Goal: Information Seeking & Learning: Find specific fact

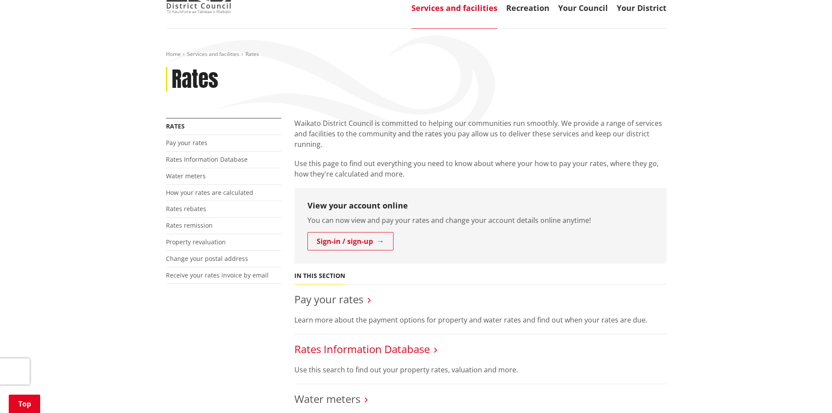
scroll to position [131, 0]
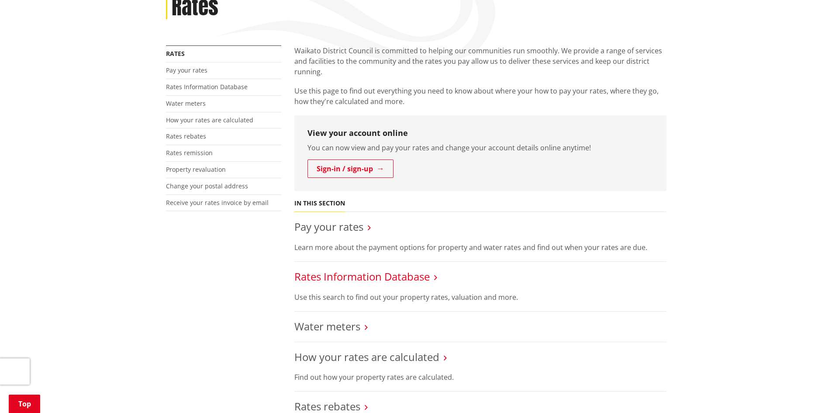
click at [357, 272] on link "Rates Information Database" at bounding box center [361, 276] width 135 height 14
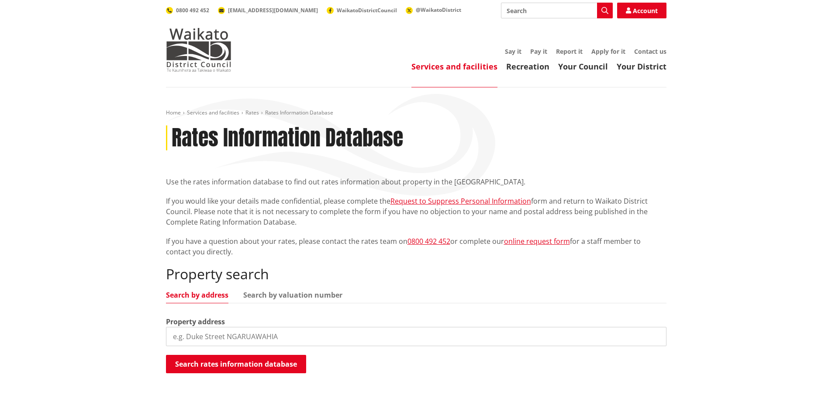
click at [251, 336] on input "search" at bounding box center [416, 336] width 501 height 19
type input "36a durham street"
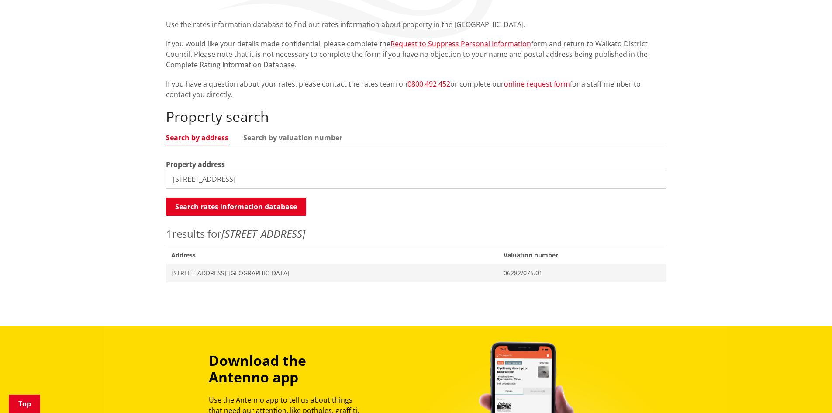
scroll to position [175, 0]
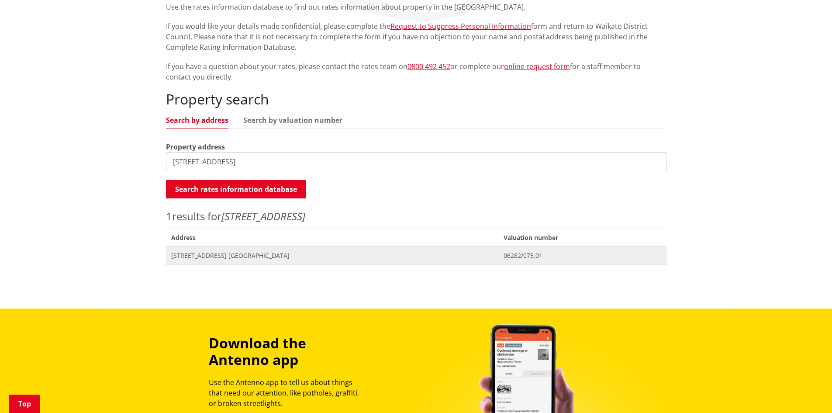
click at [425, 252] on span "[STREET_ADDRESS] [GEOGRAPHIC_DATA]" at bounding box center [332, 255] width 322 height 9
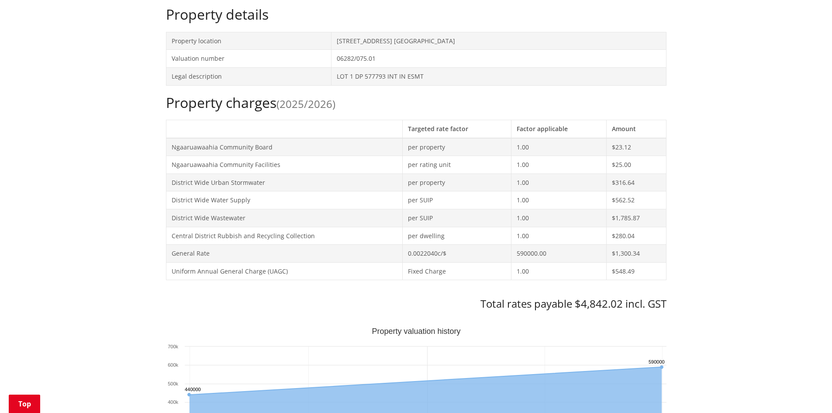
scroll to position [306, 0]
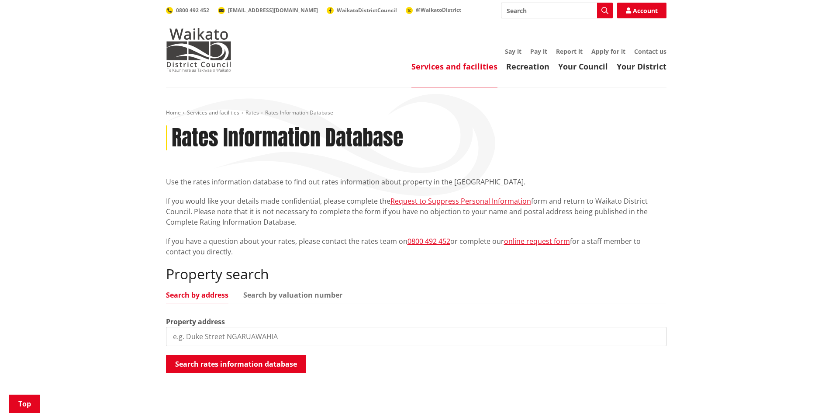
scroll to position [175, 0]
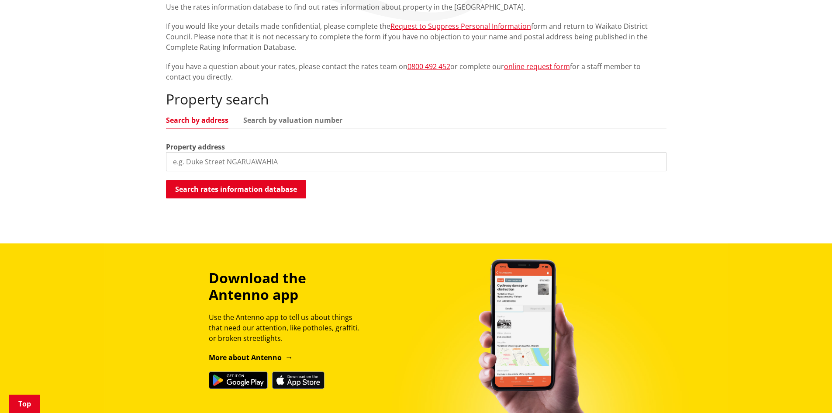
click at [297, 159] on input "search" at bounding box center [416, 161] width 501 height 19
paste input "1 Tupaea Place"
type input "1 Tupaea Place"
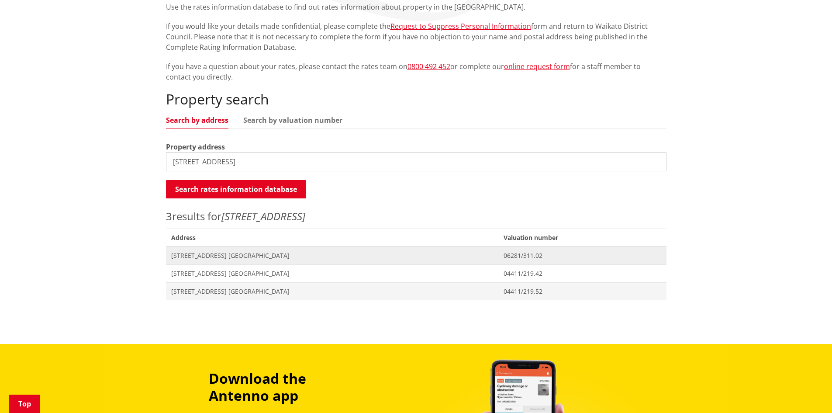
click at [250, 256] on span "[STREET_ADDRESS] [GEOGRAPHIC_DATA]" at bounding box center [332, 255] width 322 height 9
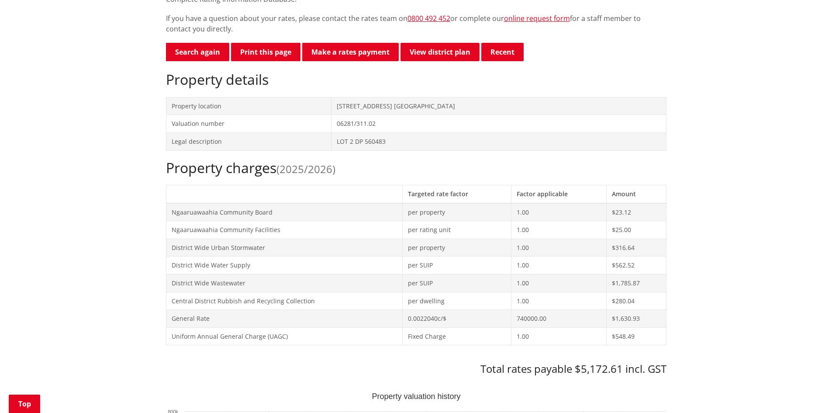
scroll to position [349, 0]
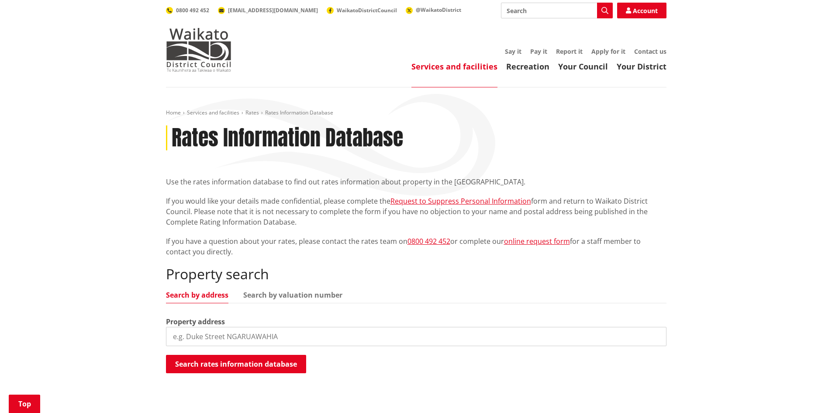
scroll to position [175, 0]
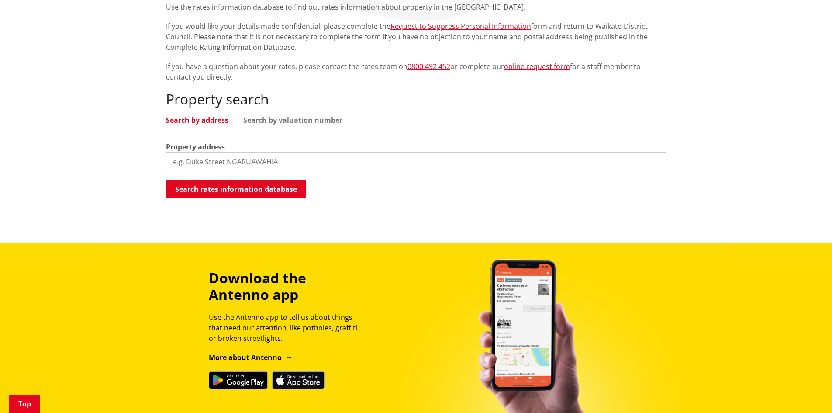
click at [191, 154] on input "search" at bounding box center [416, 161] width 501 height 19
paste input "20 Queen Street"
type input "20 Queen Street"
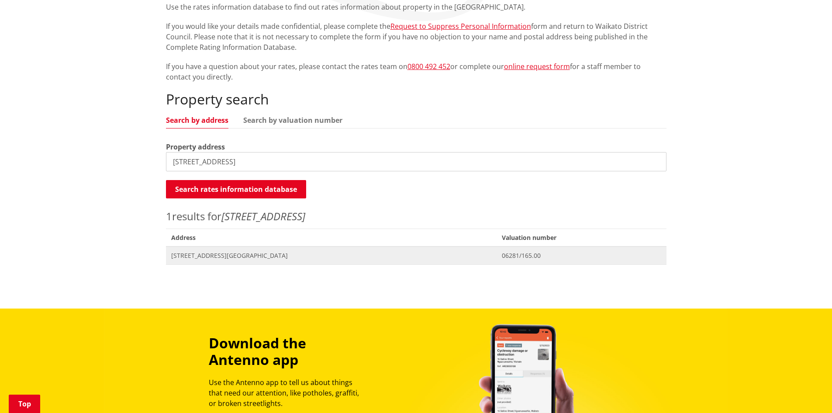
click at [298, 250] on span "Address 20 Queen Street NGARUAWAHIA" at bounding box center [331, 255] width 331 height 18
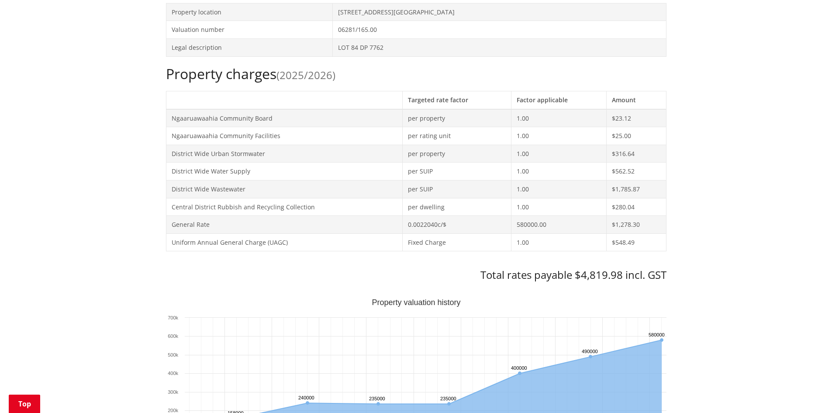
scroll to position [262, 0]
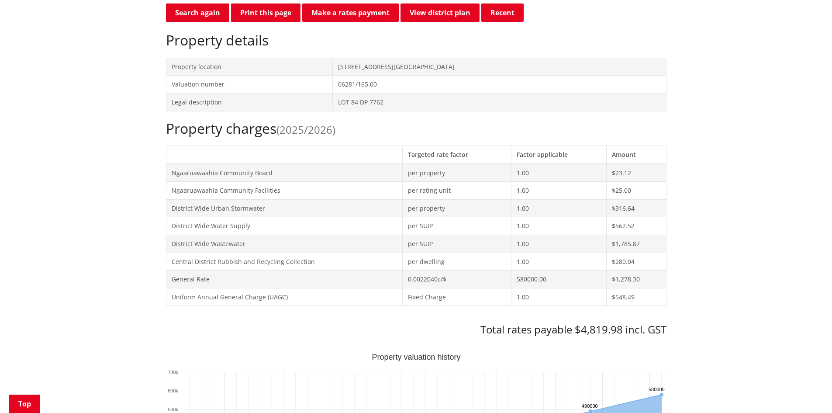
drag, startPoint x: 761, startPoint y: 191, endPoint x: 765, endPoint y: 226, distance: 35.2
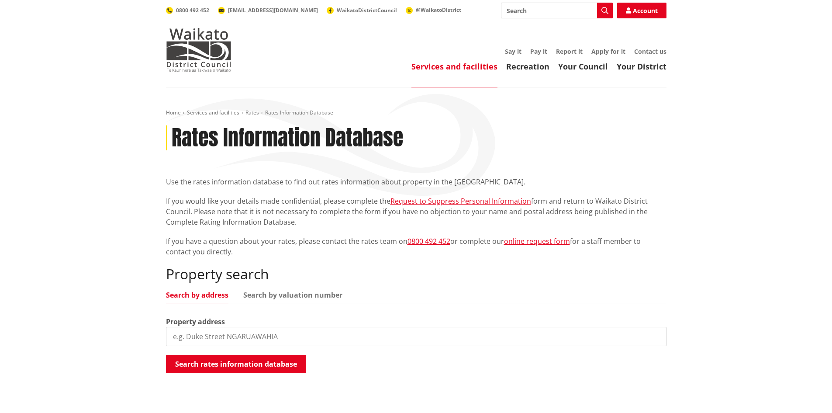
scroll to position [175, 0]
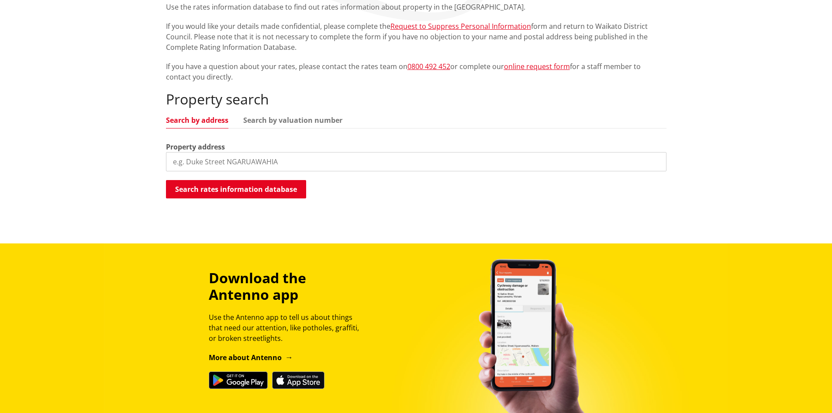
click at [245, 158] on input "search" at bounding box center [416, 161] width 501 height 19
paste input "[STREET_ADDRESS]"
type input "[STREET_ADDRESS]"
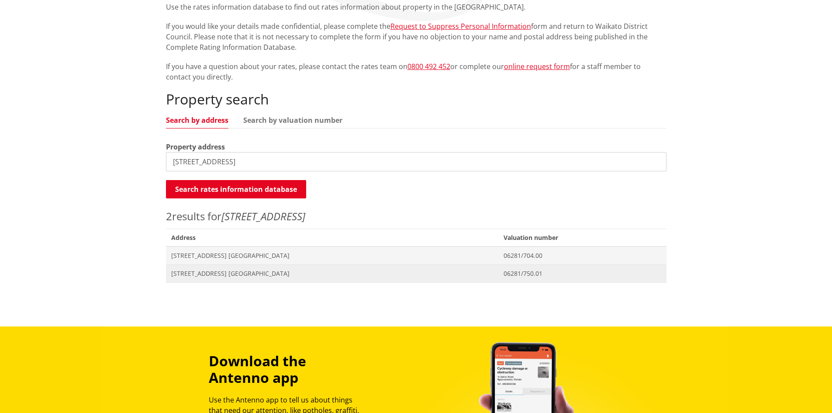
click at [235, 273] on span "[STREET_ADDRESS] [GEOGRAPHIC_DATA]" at bounding box center [332, 273] width 322 height 9
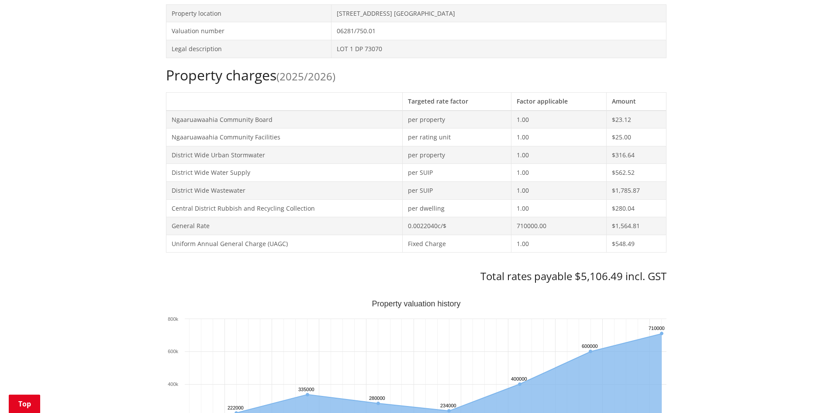
scroll to position [262, 0]
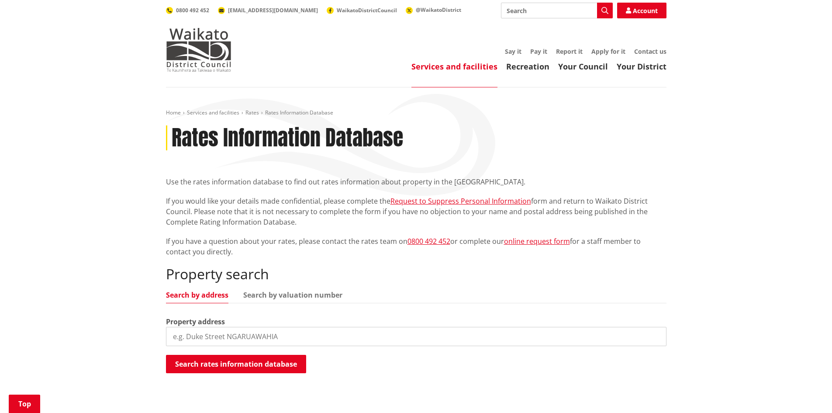
scroll to position [175, 0]
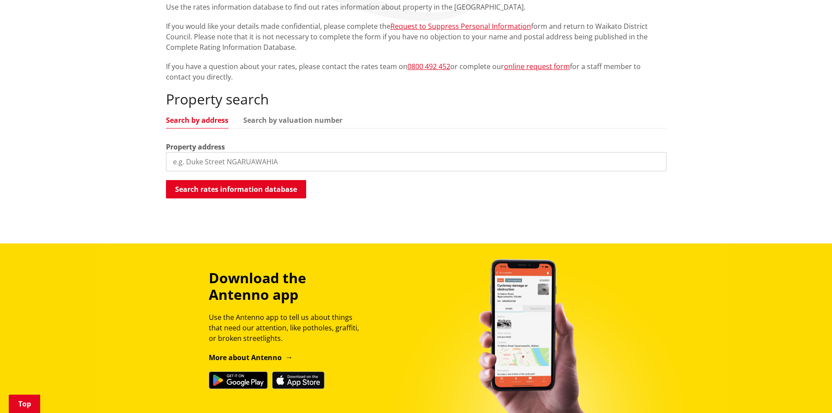
click at [293, 158] on input "search" at bounding box center [416, 161] width 501 height 19
paste input "10 Waingaro Road"
type input "10 Waingaro Road"
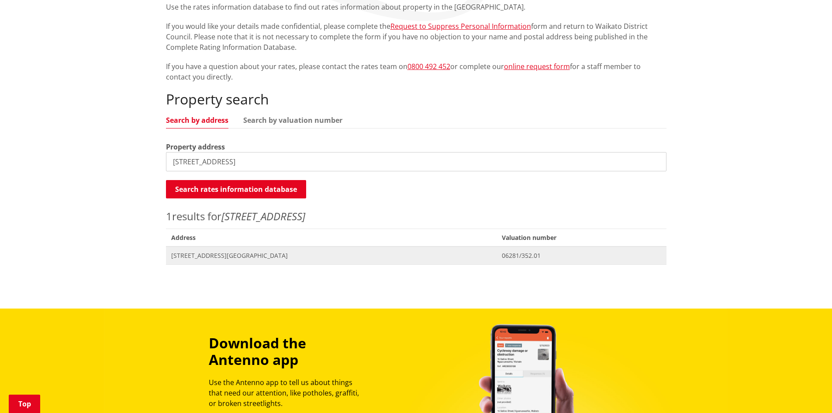
click at [270, 249] on span "Address 10 Waingaro Road NGARUAWAHIA" at bounding box center [331, 255] width 331 height 18
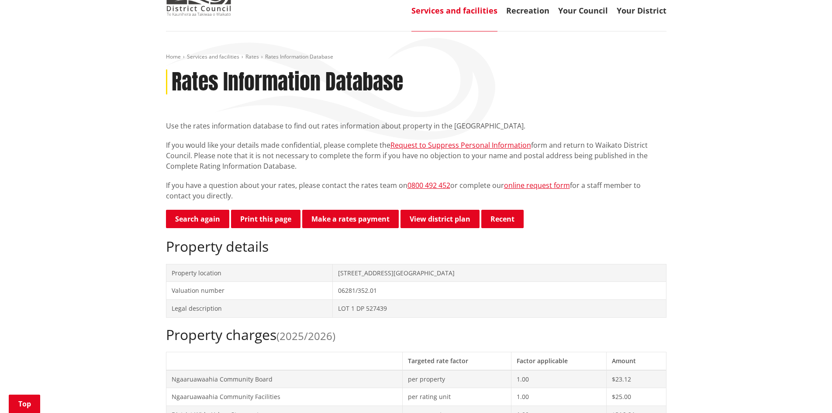
scroll to position [262, 0]
